Goal: Obtain resource: Obtain resource

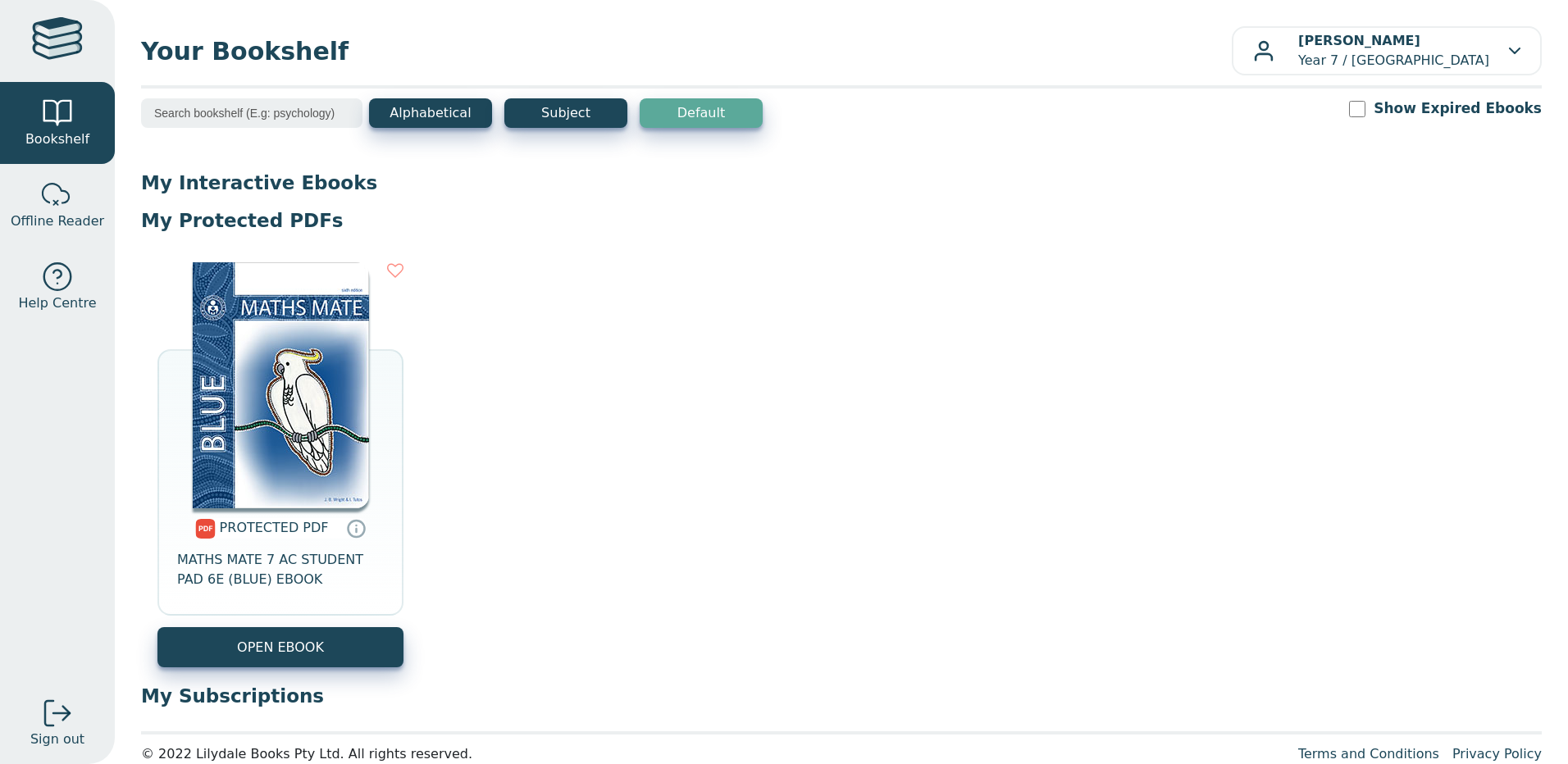
click at [307, 484] on img at bounding box center [281, 385] width 177 height 246
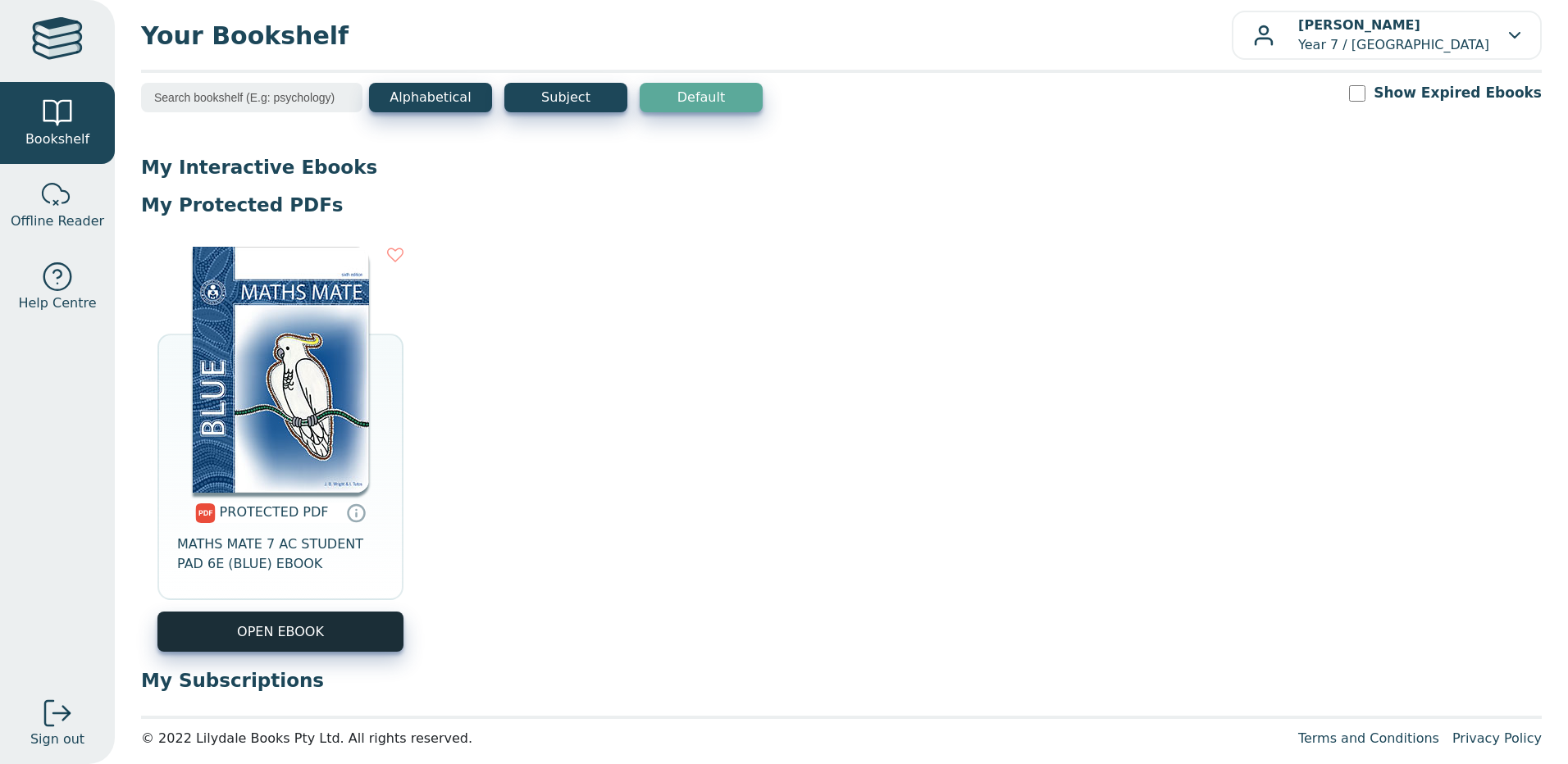
scroll to position [26, 0]
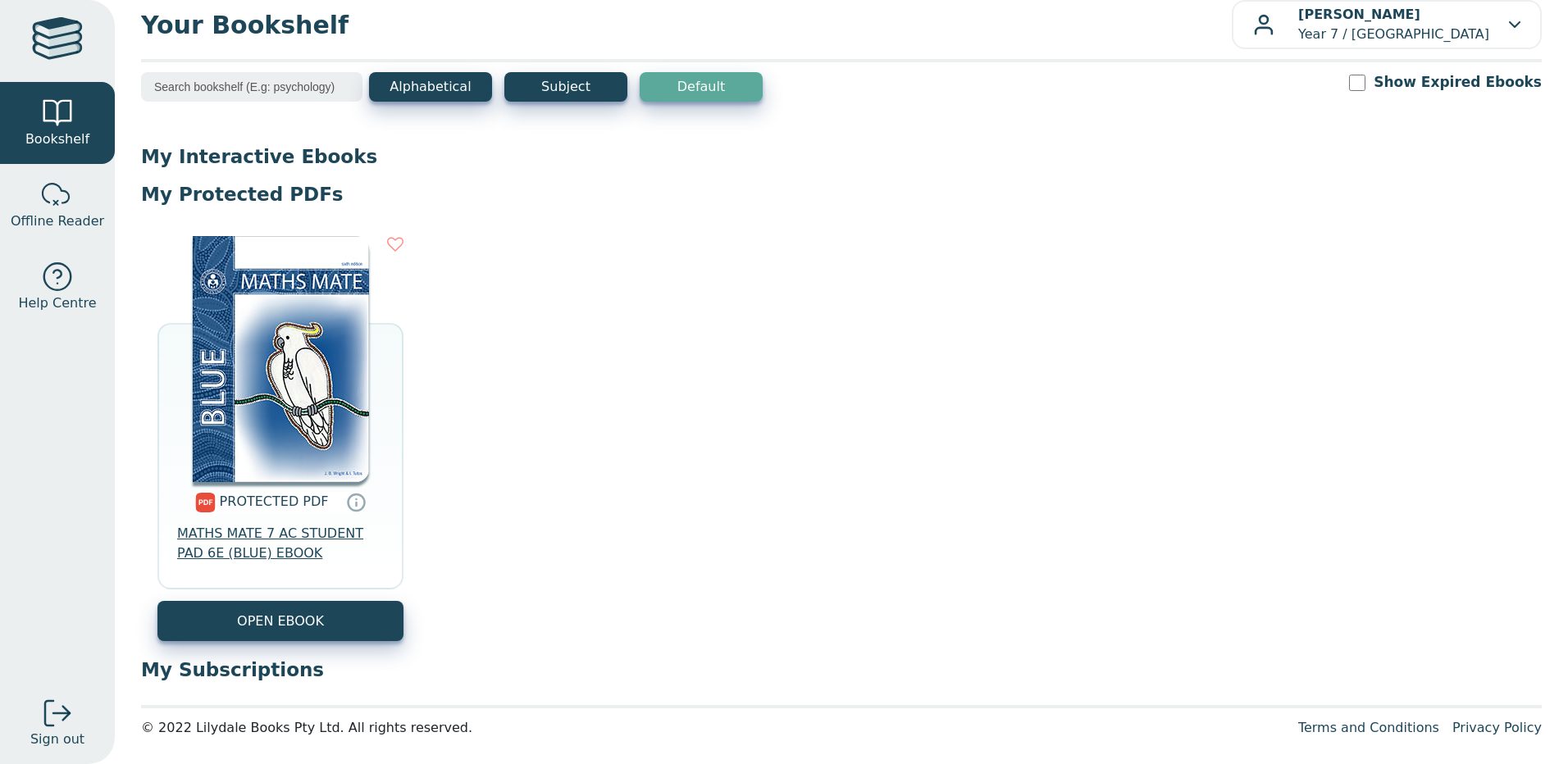
click at [292, 538] on span "MATHS MATE 7 AC STUDENT PAD 6E (BLUE) EBOOK" at bounding box center [281, 543] width 206 height 39
click at [392, 244] on icon at bounding box center [395, 244] width 16 height 16
click at [346, 505] on icon at bounding box center [357, 502] width 25 height 24
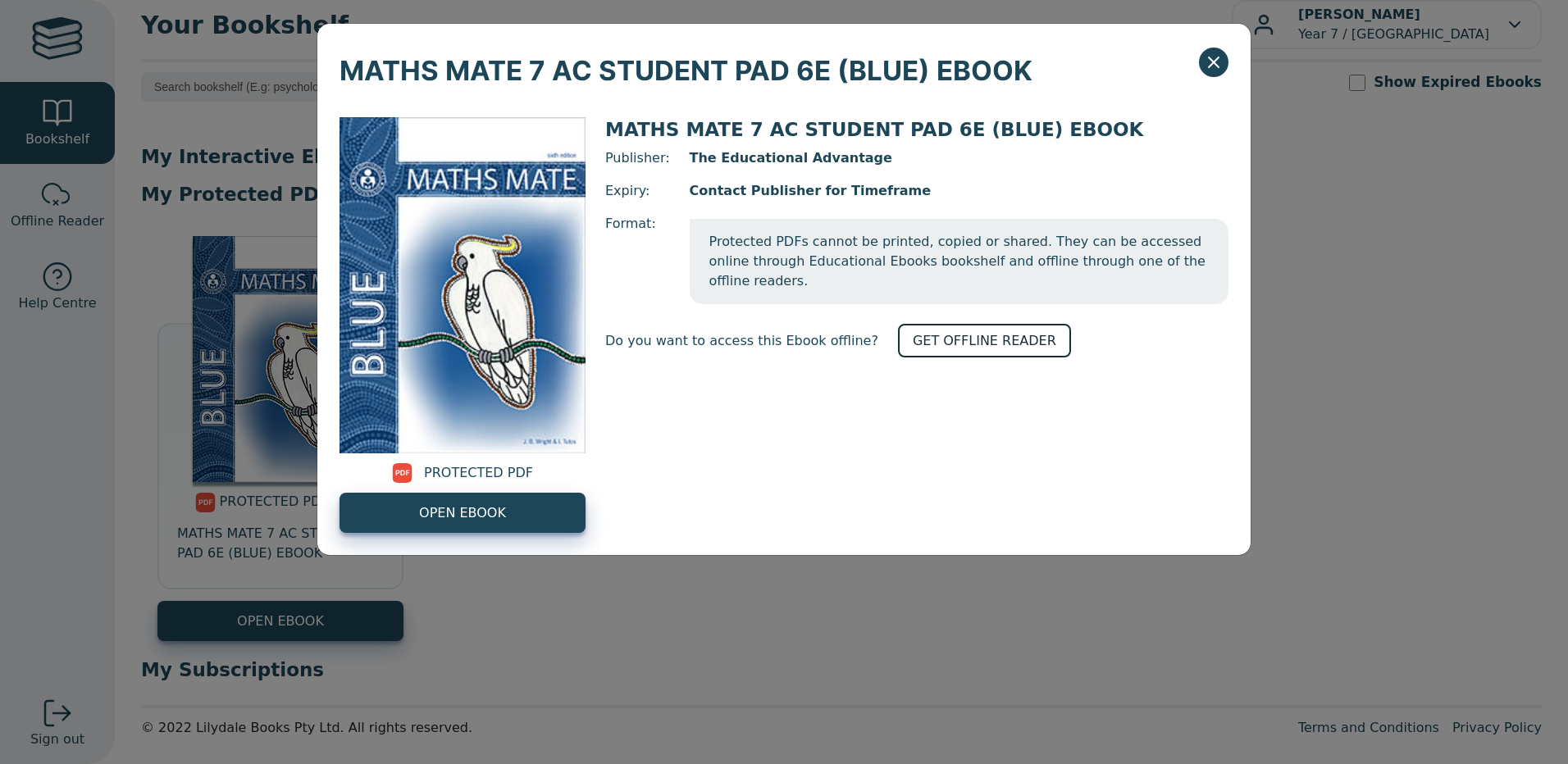
click at [973, 324] on link "GET OFFLINE READER" at bounding box center [984, 340] width 173 height 33
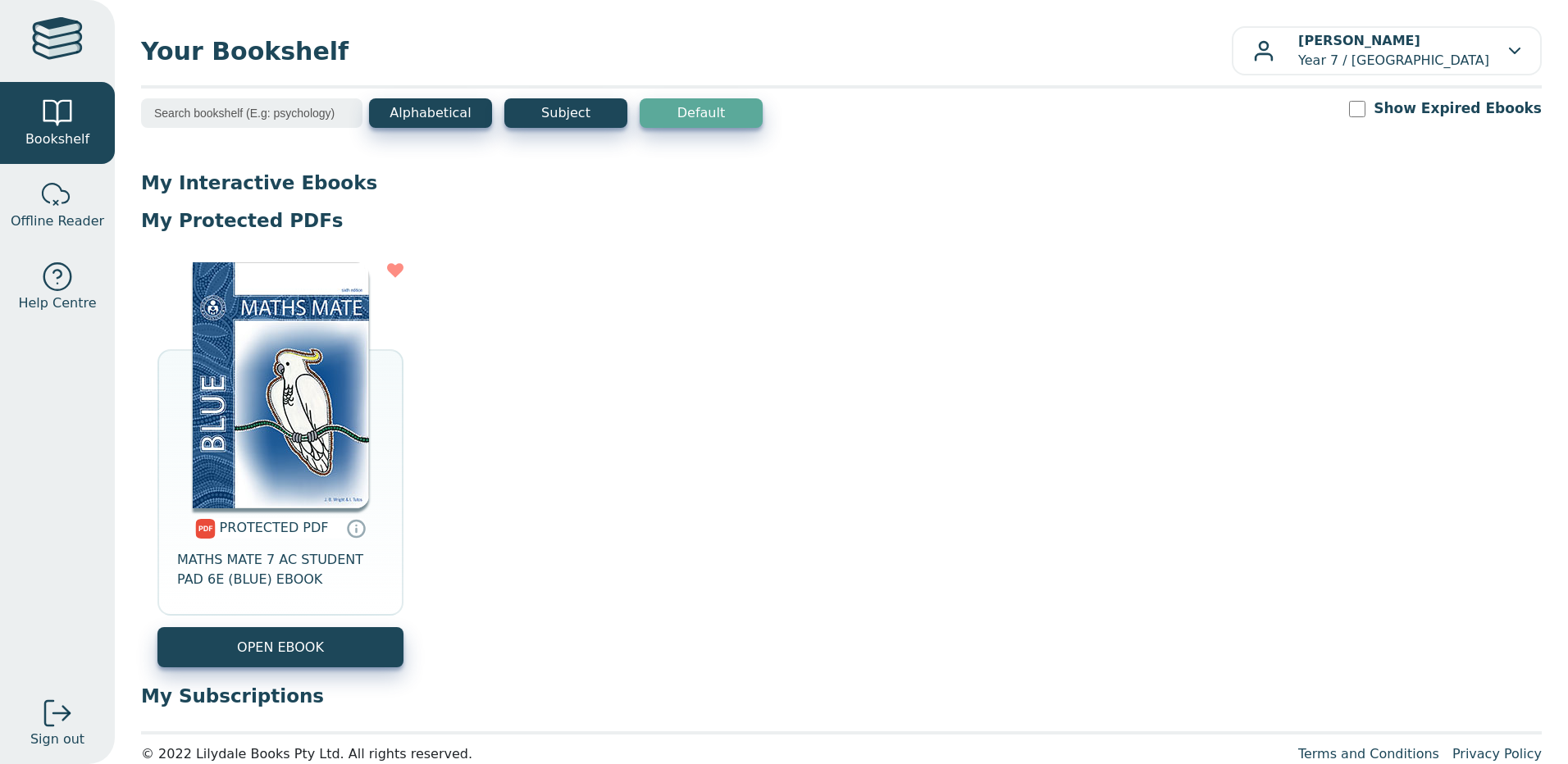
click at [211, 530] on img at bounding box center [206, 529] width 20 height 20
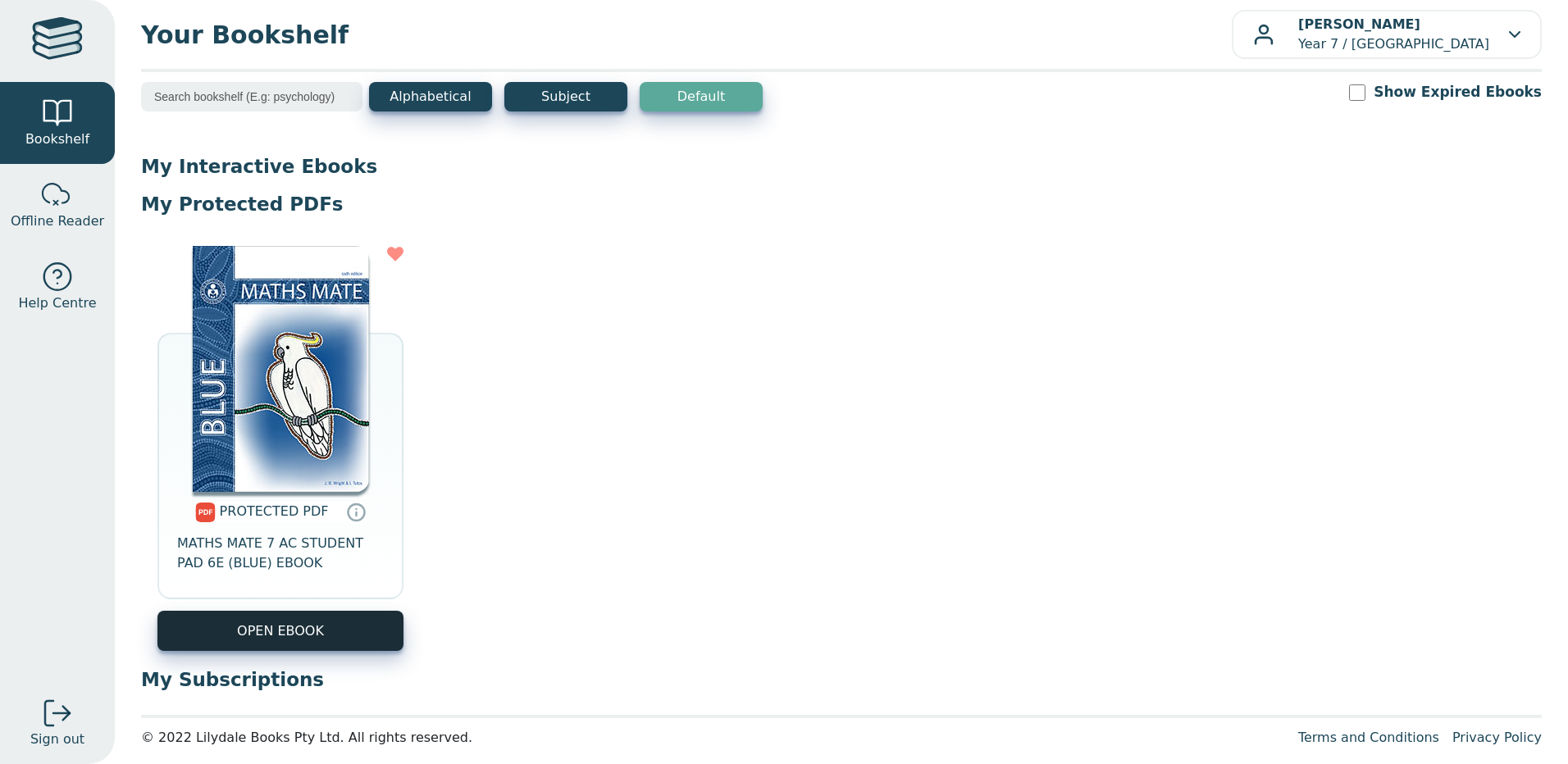
scroll to position [26, 0]
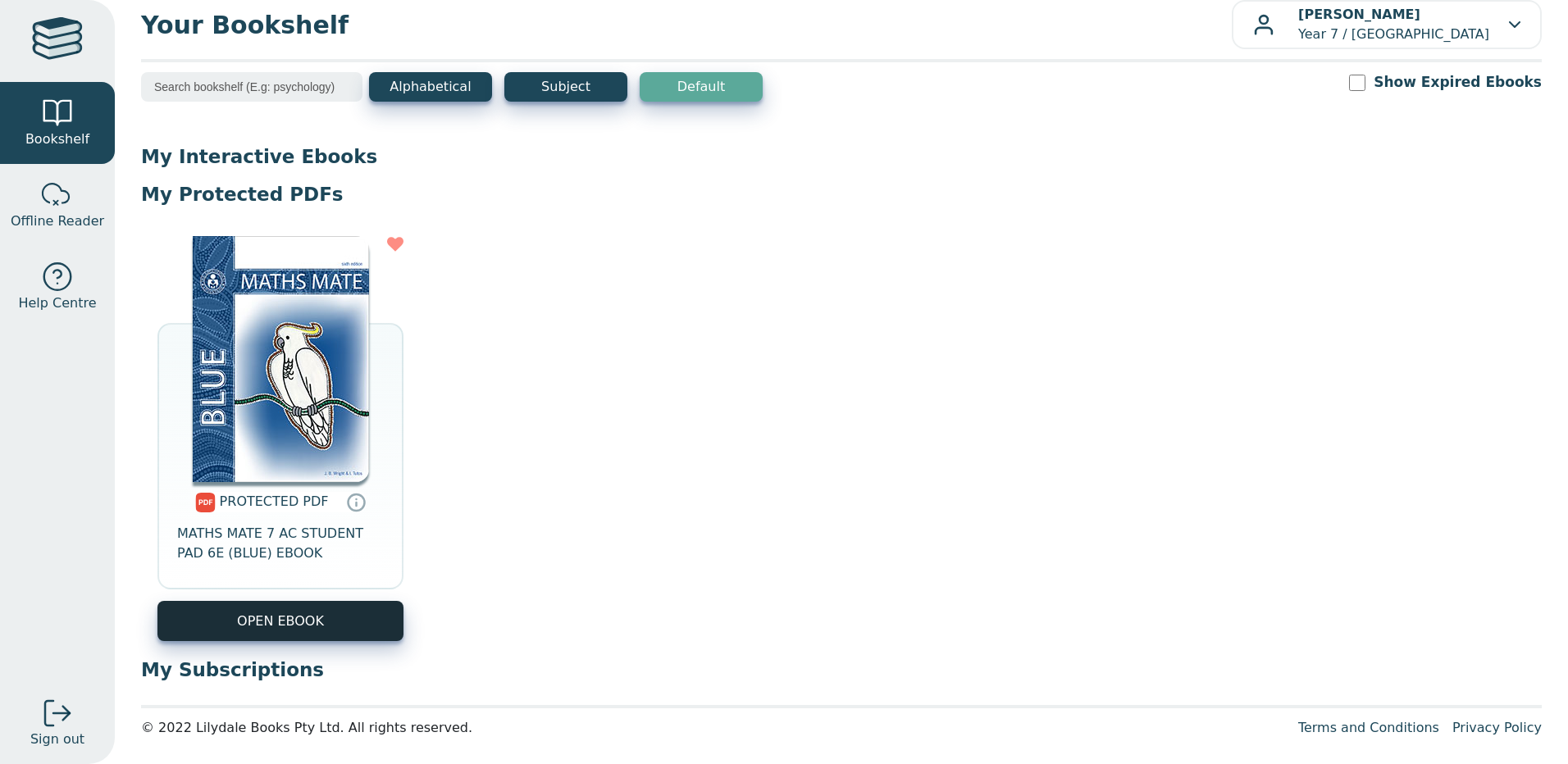
click at [302, 629] on link "OPEN EBOOK" at bounding box center [281, 621] width 246 height 40
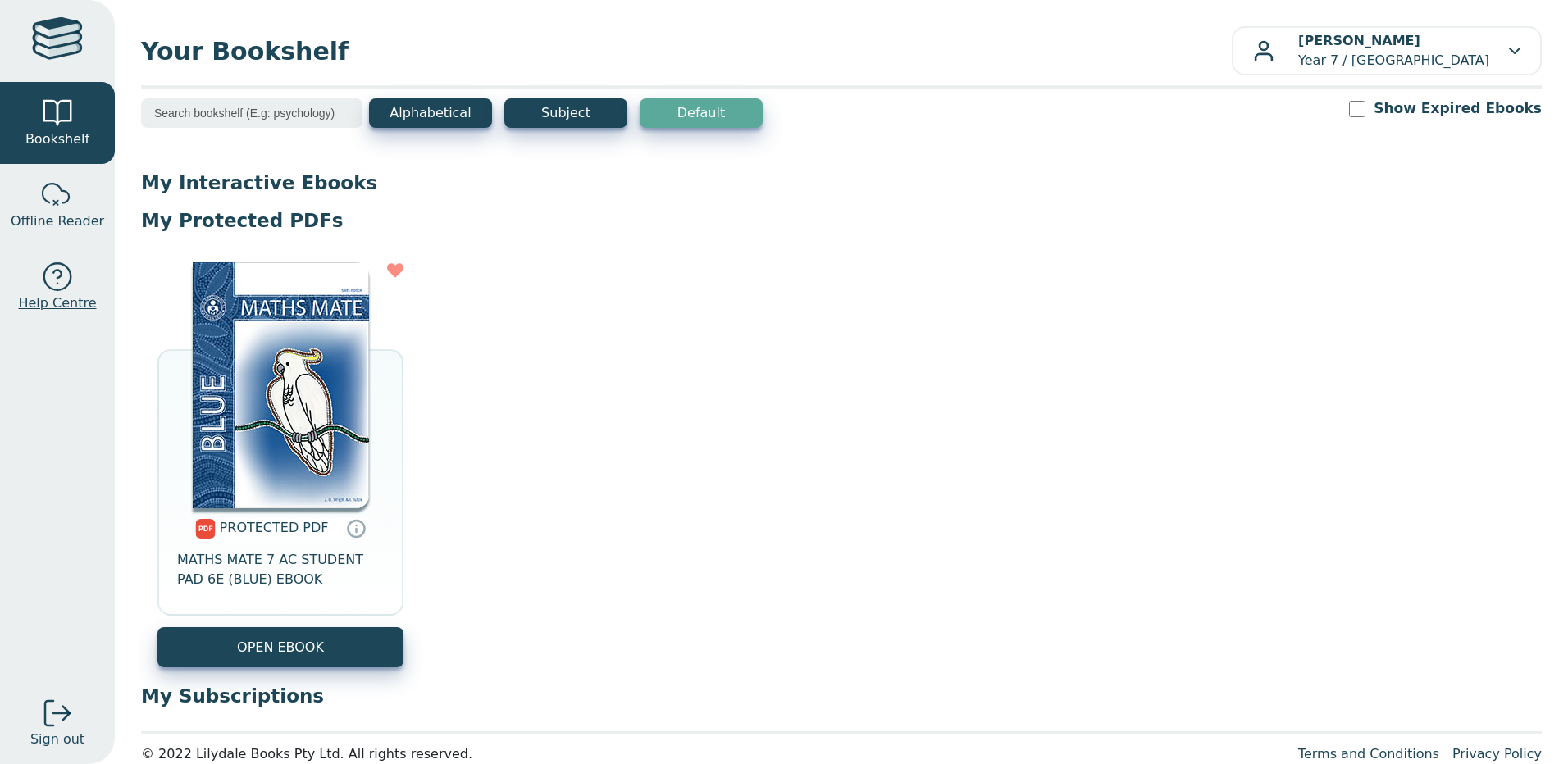
click at [74, 277] on link "Help Centre" at bounding box center [57, 286] width 115 height 82
click at [340, 660] on link "OPEN EBOOK" at bounding box center [281, 646] width 246 height 40
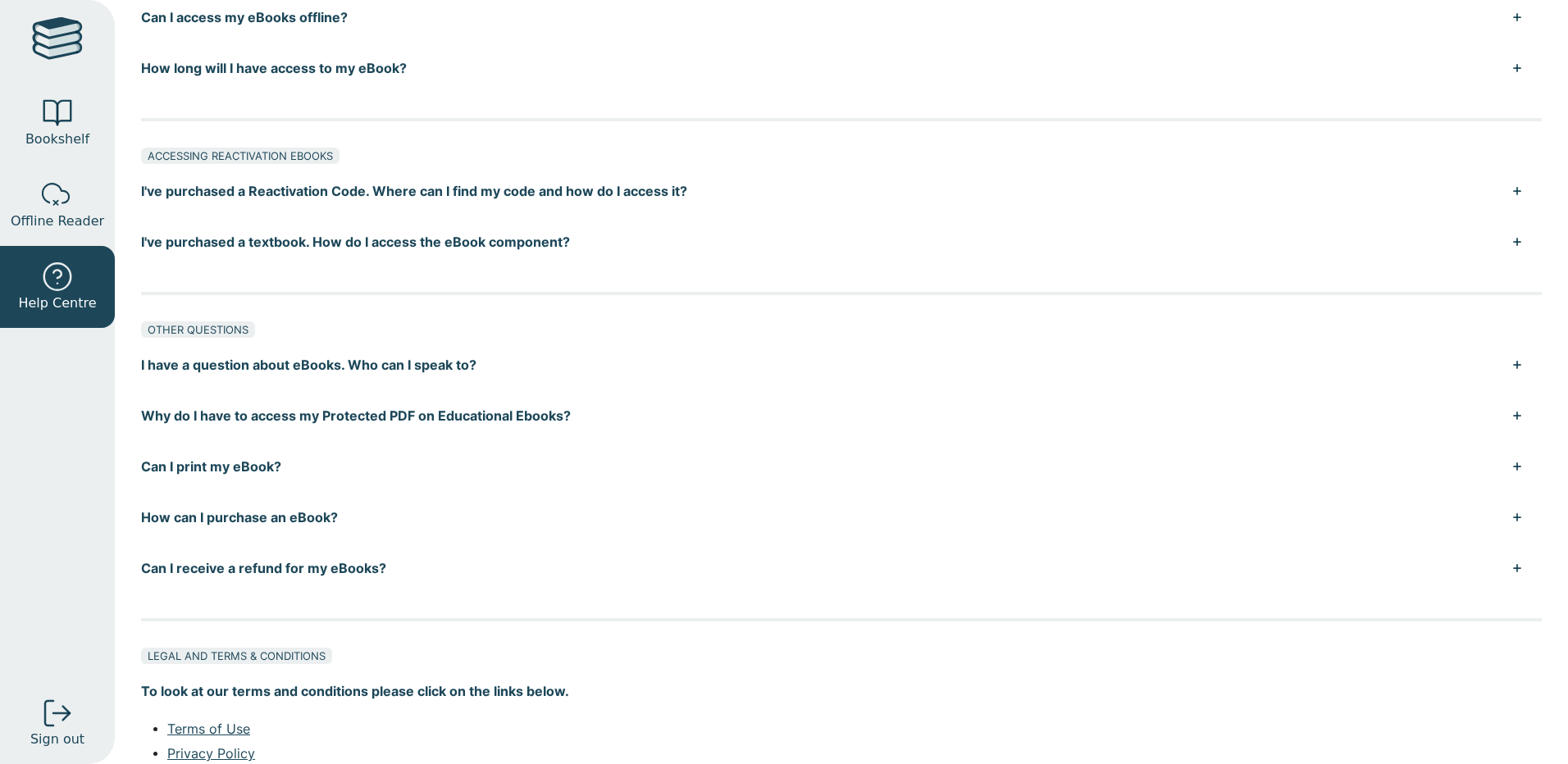
scroll to position [1039, 0]
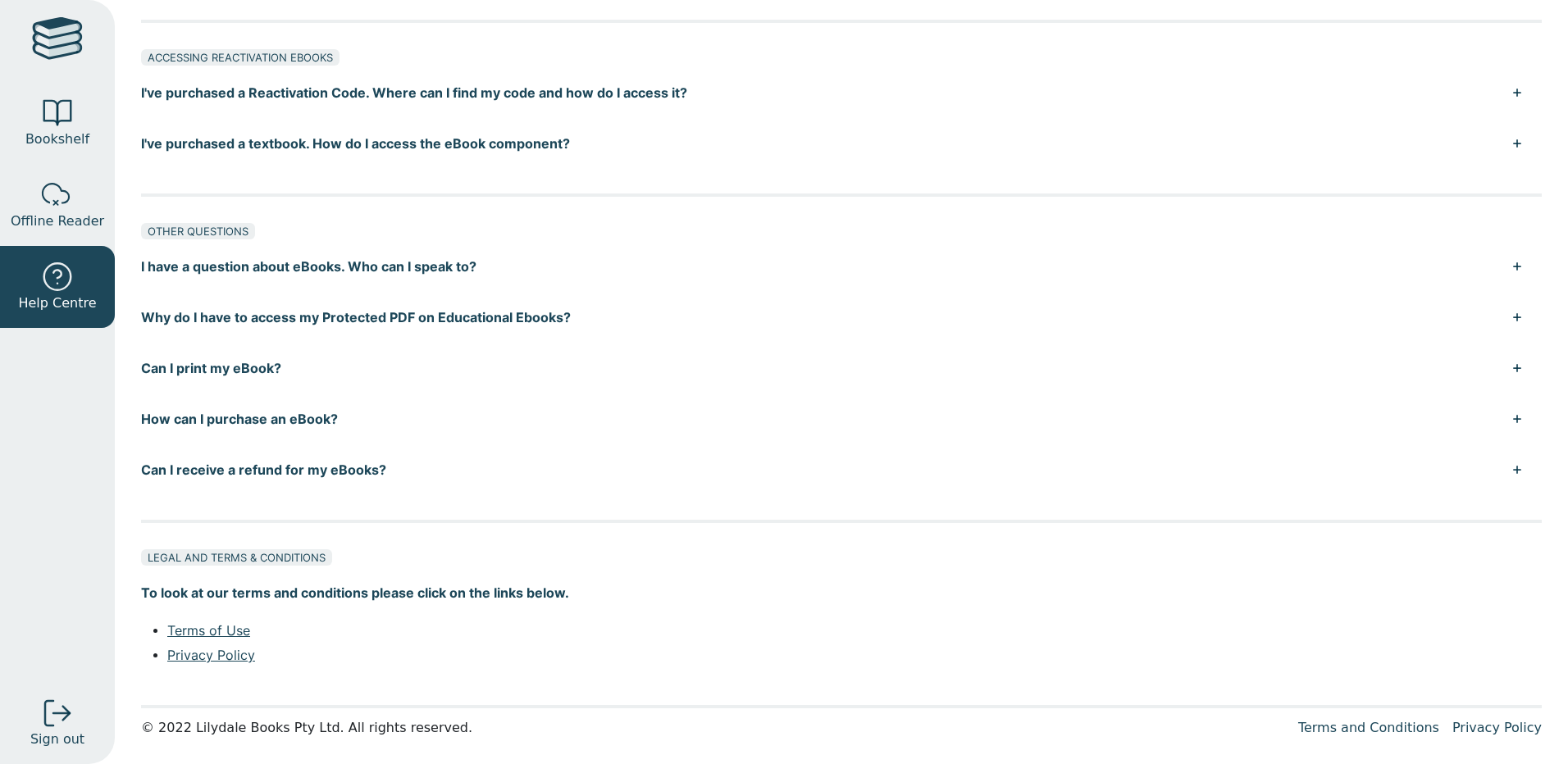
click at [260, 367] on button "Can I print my eBook?" at bounding box center [841, 368] width 1401 height 51
